Goal: Navigation & Orientation: Understand site structure

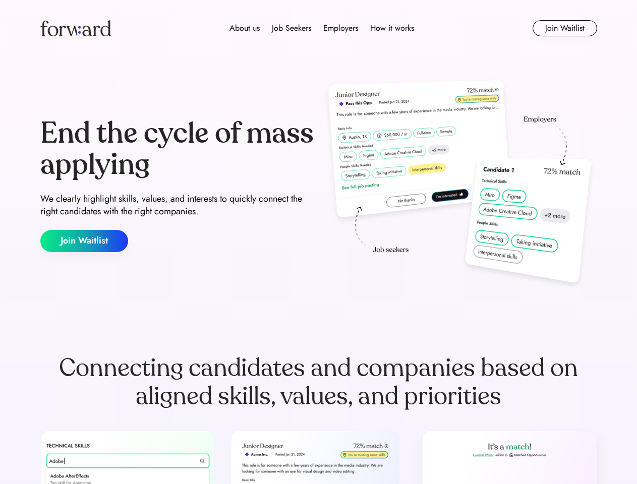
click at [318, 242] on div "End the cycle of mass applying We clearly highlight skills, values, and interes…" at bounding box center [318, 185] width 557 height 217
click at [319, 28] on div "About us Job Seekers Employers How it works" at bounding box center [322, 28] width 398 height 12
click at [76, 28] on img at bounding box center [75, 28] width 71 height 16
click at [322, 28] on div "About us Job Seekers Employers How it works" at bounding box center [322, 28] width 398 height 12
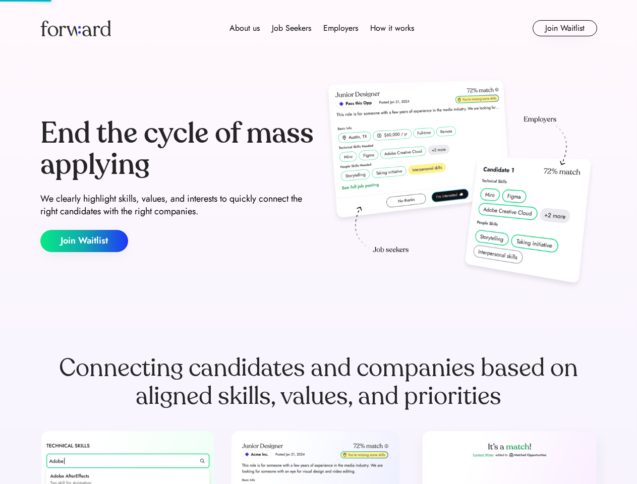
click at [245, 28] on div "About us" at bounding box center [245, 28] width 30 height 12
click at [292, 28] on div "Job Seekers" at bounding box center [291, 28] width 39 height 12
click at [341, 28] on div "Employers" at bounding box center [340, 28] width 35 height 12
click at [392, 28] on div "How it works" at bounding box center [392, 28] width 44 height 12
click at [565, 28] on button "Join Waitlist" at bounding box center [565, 28] width 65 height 16
